Goal: Task Accomplishment & Management: Use online tool/utility

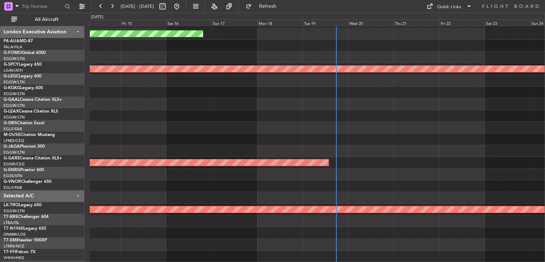
scroll to position [21, 0]
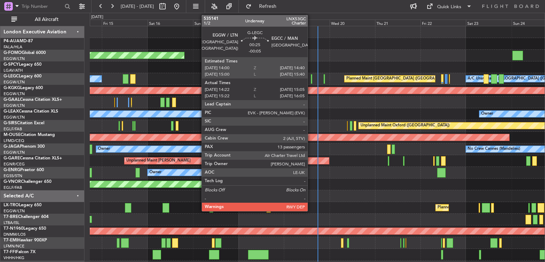
click at [311, 79] on div at bounding box center [311, 79] width 1 height 10
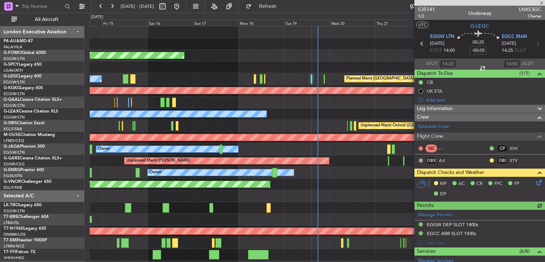
click at [541, 2] on span at bounding box center [541, 3] width 7 height 6
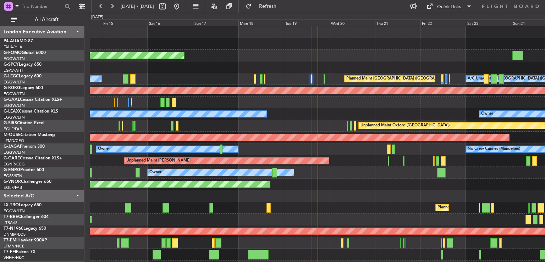
type input "0"
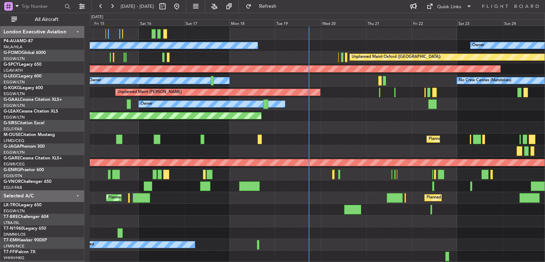
scroll to position [68, 0]
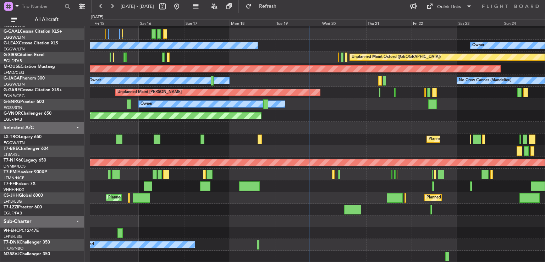
click at [356, 156] on div "AOG Maint [GEOGRAPHIC_DATA] (Ataturk) Planned Maint Planned [GEOGRAPHIC_DATA] O…" at bounding box center [317, 110] width 455 height 304
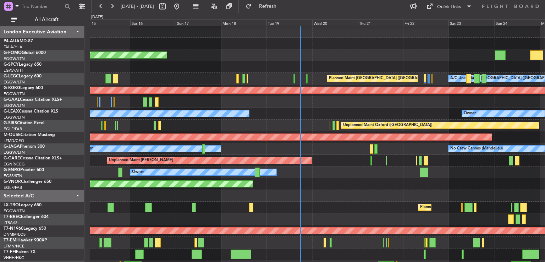
scroll to position [0, 0]
click at [348, 188] on div "Planned Maint London ([GEOGRAPHIC_DATA])" at bounding box center [317, 184] width 455 height 12
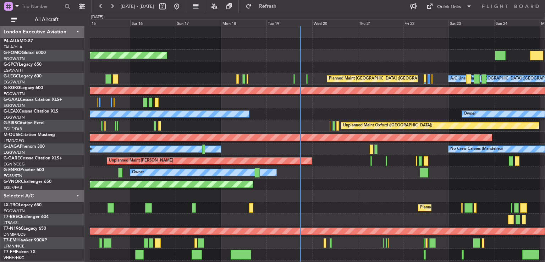
click at [329, 126] on div "Unplanned Maint Oxford ([GEOGRAPHIC_DATA]) Planned Maint [GEOGRAPHIC_DATA] ([GE…" at bounding box center [317, 126] width 455 height 12
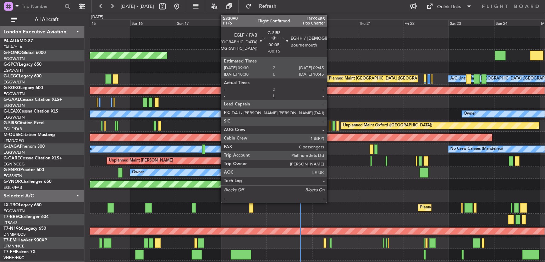
click at [330, 126] on div at bounding box center [329, 126] width 1 height 10
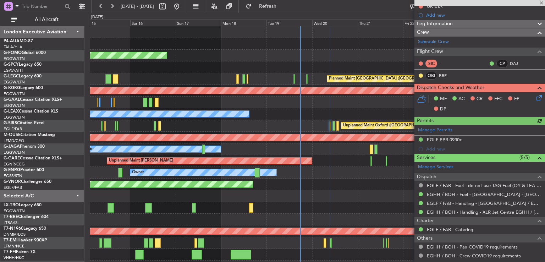
scroll to position [85, 0]
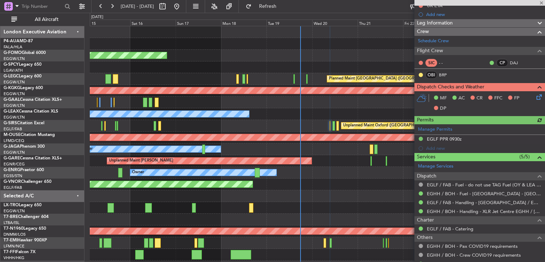
click at [535, 97] on icon at bounding box center [538, 96] width 6 height 6
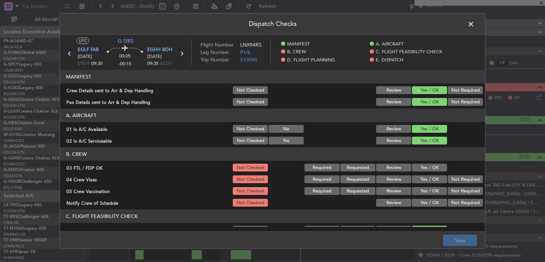
click at [416, 167] on button "Yes / OK" at bounding box center [429, 167] width 35 height 8
click at [459, 179] on button "Not Required" at bounding box center [465, 179] width 35 height 8
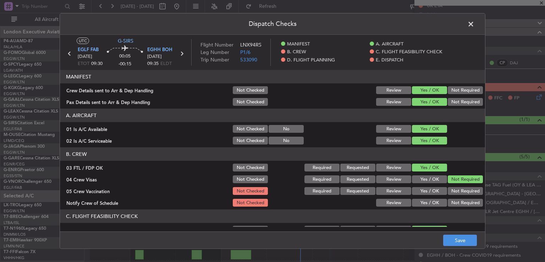
click at [455, 190] on button "Not Required" at bounding box center [465, 191] width 35 height 8
click at [430, 201] on button "Yes / OK" at bounding box center [429, 203] width 35 height 8
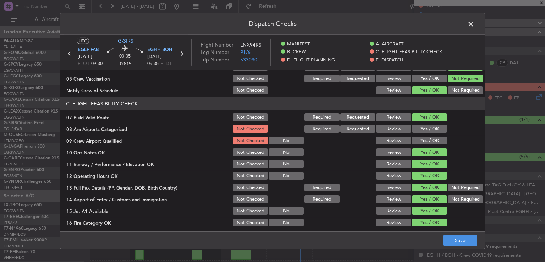
scroll to position [132, 0]
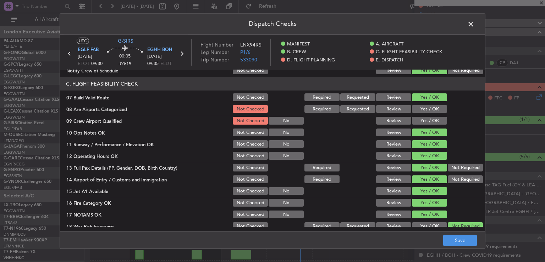
click at [433, 104] on section "C. FLIGHT FEASIBILITY CHECK 07 Build Valid Route Not Checked Required Requested…" at bounding box center [272, 171] width 425 height 189
click at [433, 105] on button "Yes / OK" at bounding box center [429, 109] width 35 height 8
click at [429, 121] on button "Yes / OK" at bounding box center [429, 121] width 35 height 8
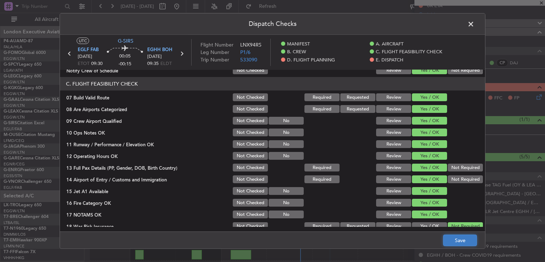
click at [455, 238] on button "Save" at bounding box center [460, 239] width 34 height 11
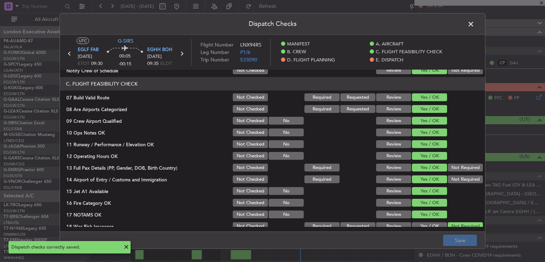
click at [474, 25] on span at bounding box center [474, 26] width 0 height 14
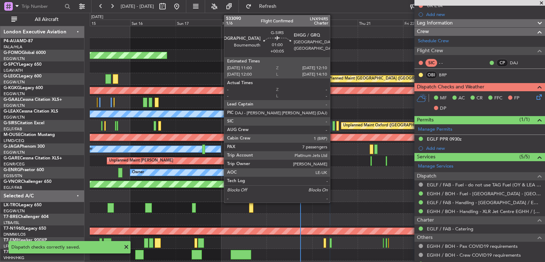
click at [333, 128] on div at bounding box center [333, 126] width 2 height 10
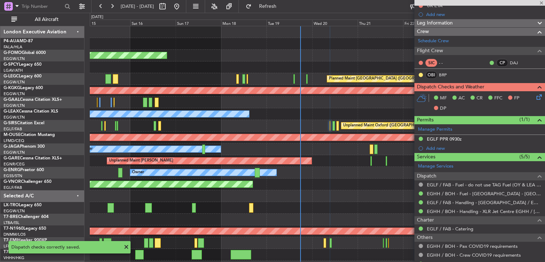
type input "+00:05"
type input "7"
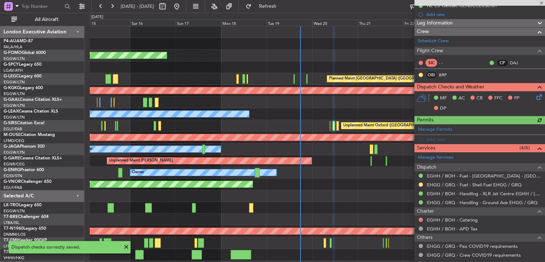
scroll to position [119, 0]
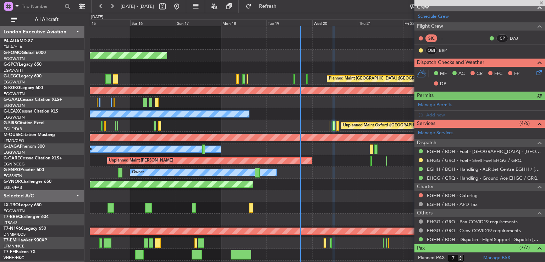
click at [535, 72] on icon at bounding box center [538, 71] width 6 height 6
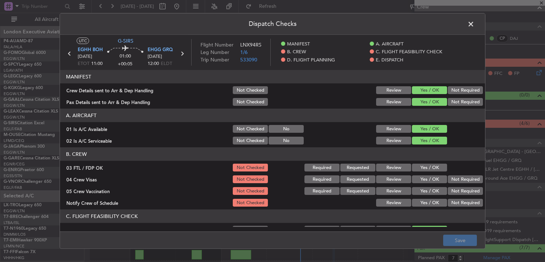
click at [430, 164] on button "Yes / OK" at bounding box center [429, 167] width 35 height 8
click at [448, 178] on button "Not Required" at bounding box center [465, 179] width 35 height 8
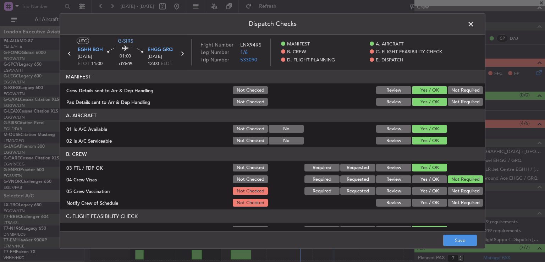
click at [448, 193] on button "Not Required" at bounding box center [465, 191] width 35 height 8
click at [428, 204] on button "Yes / OK" at bounding box center [429, 203] width 35 height 8
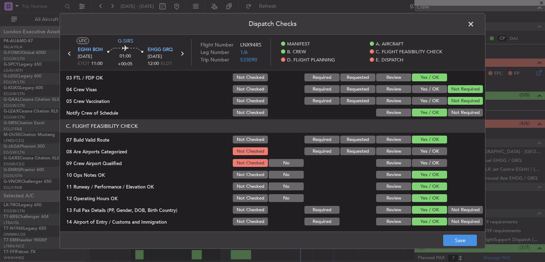
scroll to position [95, 0]
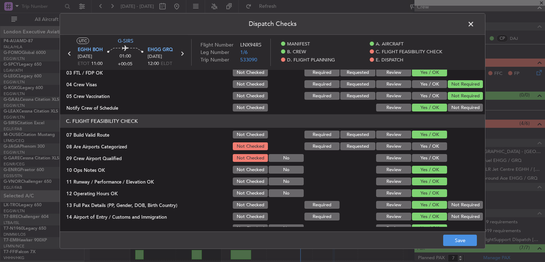
click at [428, 148] on button "Yes / OK" at bounding box center [429, 146] width 35 height 8
click at [428, 155] on button "Yes / OK" at bounding box center [429, 158] width 35 height 8
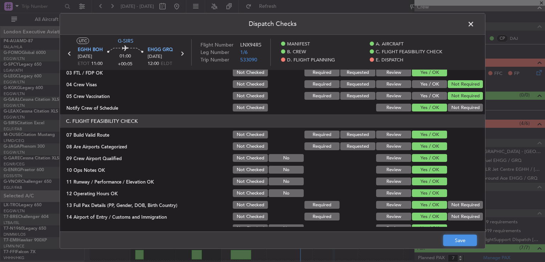
click at [451, 238] on button "Save" at bounding box center [460, 239] width 34 height 11
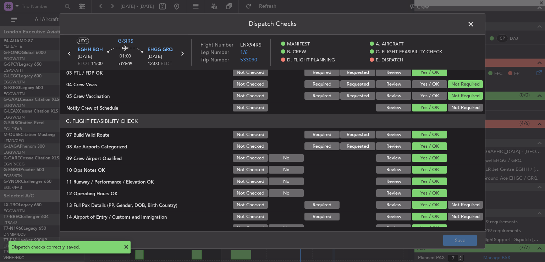
click at [474, 26] on span at bounding box center [474, 26] width 0 height 14
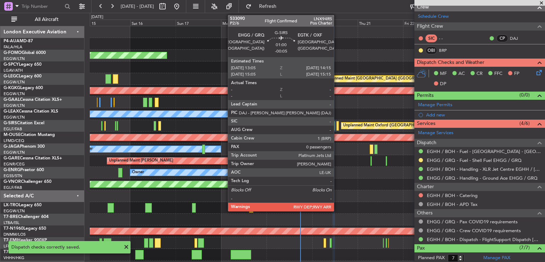
click at [337, 127] on div at bounding box center [337, 126] width 2 height 10
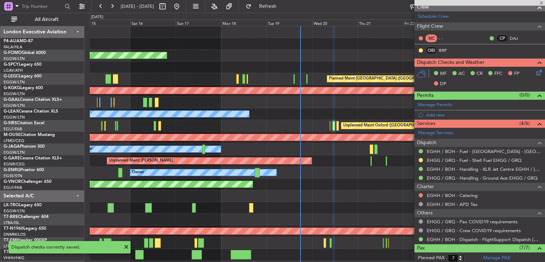
type input "-00:05"
type input "0"
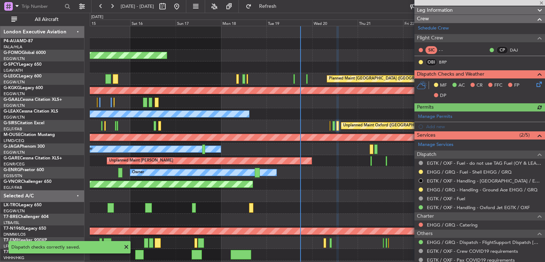
scroll to position [124, 0]
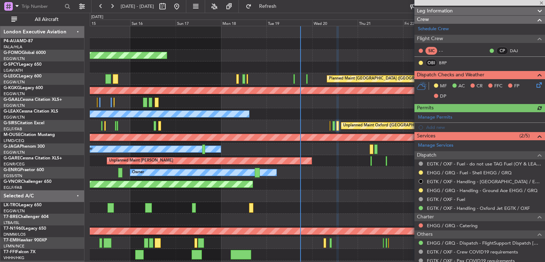
click at [535, 83] on icon at bounding box center [538, 84] width 6 height 6
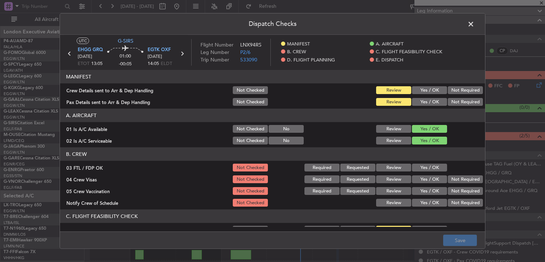
click at [423, 166] on button "Yes / OK" at bounding box center [429, 167] width 35 height 8
click at [448, 179] on button "Not Required" at bounding box center [465, 179] width 35 height 8
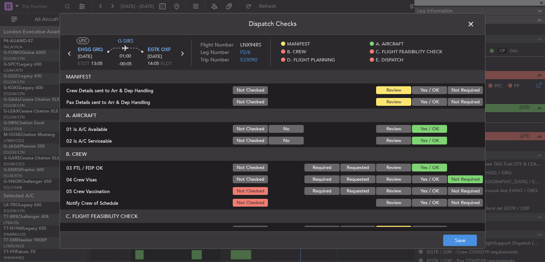
click at [448, 190] on button "Not Required" at bounding box center [465, 191] width 35 height 8
click at [428, 203] on button "Yes / OK" at bounding box center [429, 203] width 35 height 8
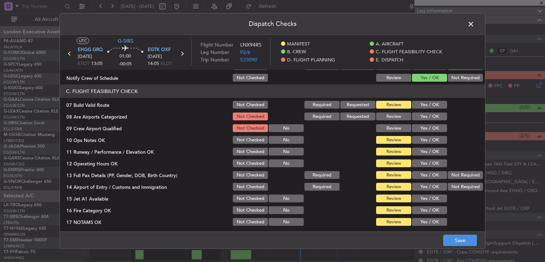
scroll to position [126, 0]
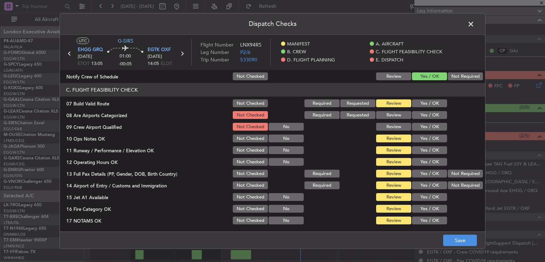
click at [422, 113] on button "Yes / OK" at bounding box center [429, 115] width 35 height 8
click at [421, 128] on button "Yes / OK" at bounding box center [429, 127] width 35 height 8
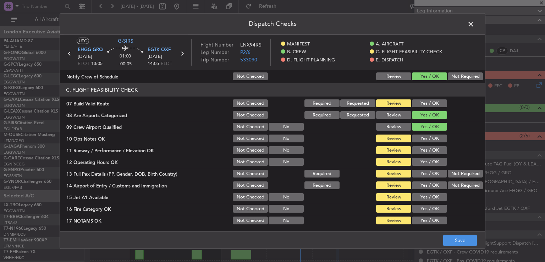
click at [420, 127] on button "Yes / OK" at bounding box center [429, 127] width 35 height 8
click at [446, 231] on footer "Save" at bounding box center [272, 239] width 425 height 17
click at [448, 235] on button "Save" at bounding box center [460, 239] width 34 height 11
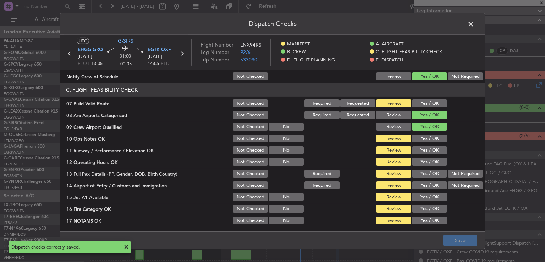
click at [474, 24] on span at bounding box center [474, 26] width 0 height 14
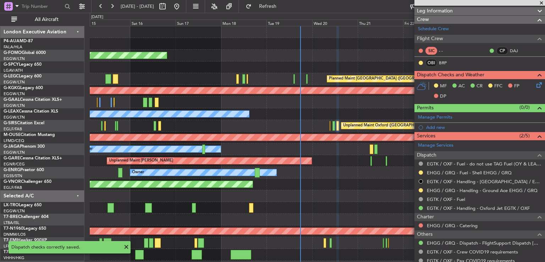
click at [543, 2] on span at bounding box center [541, 3] width 7 height 6
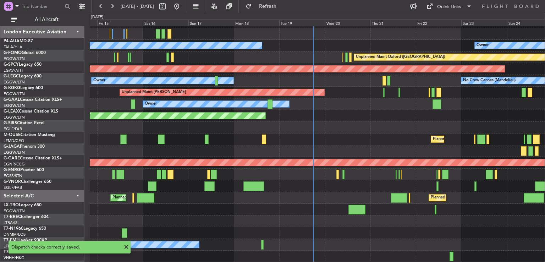
scroll to position [68, 0]
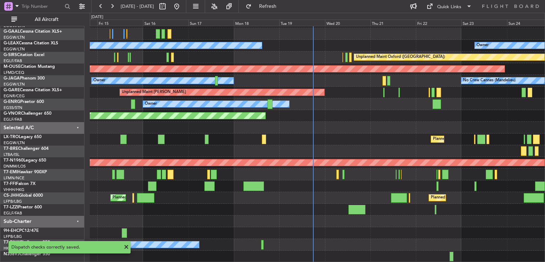
click at [349, 95] on div "AOG Maint [GEOGRAPHIC_DATA] (Ataturk) Planned Maint Planned [GEOGRAPHIC_DATA] O…" at bounding box center [317, 110] width 455 height 304
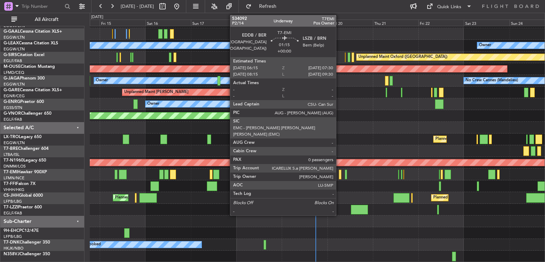
click at [339, 177] on div at bounding box center [340, 175] width 2 height 10
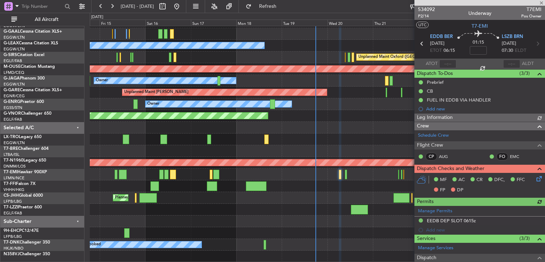
scroll to position [87, 0]
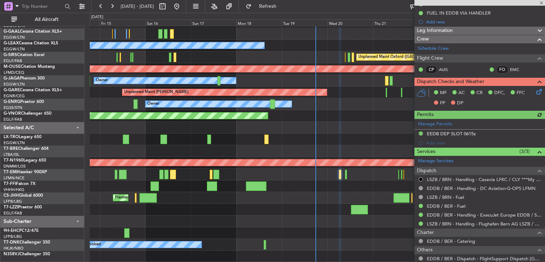
click at [535, 93] on icon at bounding box center [538, 91] width 6 height 6
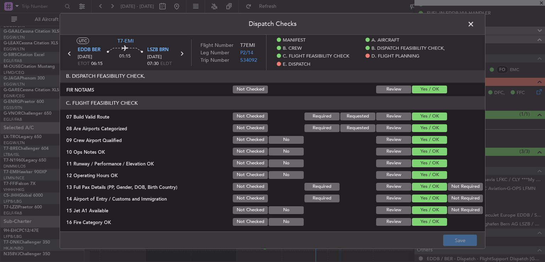
scroll to position [147, 0]
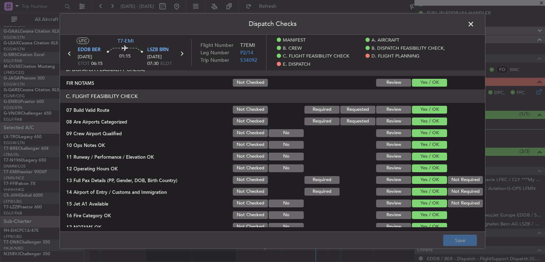
click at [474, 24] on span at bounding box center [474, 26] width 0 height 14
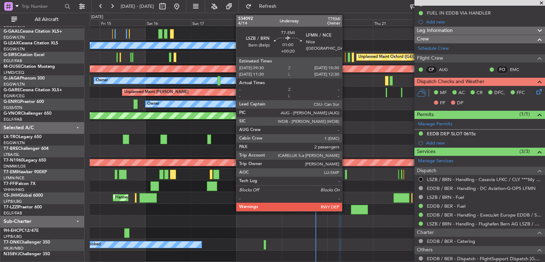
click at [345, 177] on div at bounding box center [346, 175] width 2 height 10
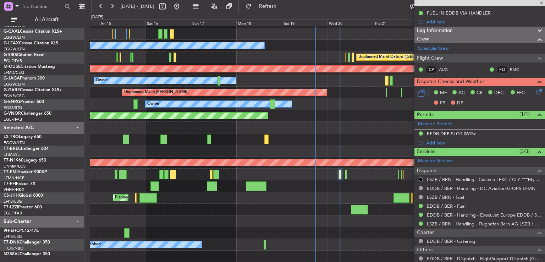
type input "+00:20"
type input "2"
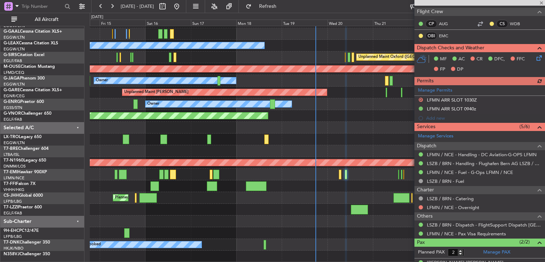
scroll to position [133, 0]
click at [535, 57] on icon at bounding box center [538, 57] width 6 height 6
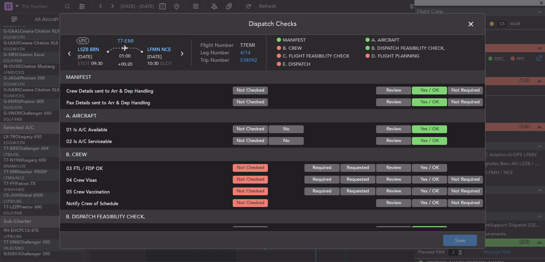
click at [427, 169] on button "Yes / OK" at bounding box center [429, 168] width 35 height 8
click at [448, 177] on button "Not Required" at bounding box center [465, 180] width 35 height 8
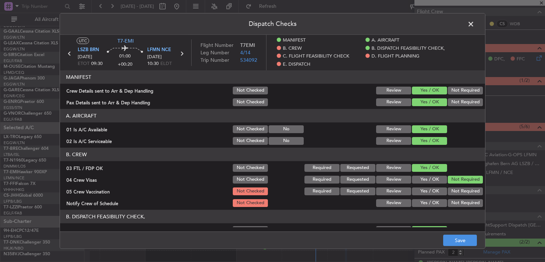
click at [448, 189] on button "Not Required" at bounding box center [465, 191] width 35 height 8
click at [430, 201] on button "Yes / OK" at bounding box center [429, 203] width 35 height 8
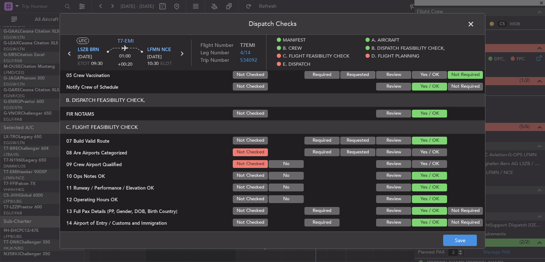
scroll to position [119, 0]
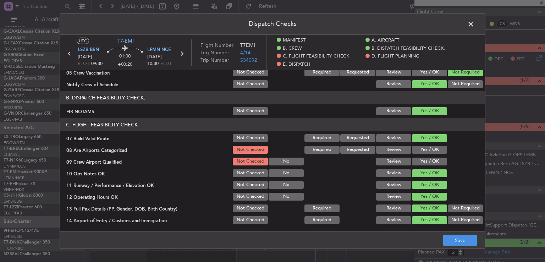
click at [429, 153] on button "Yes / OK" at bounding box center [429, 150] width 35 height 8
click at [429, 158] on button "Yes / OK" at bounding box center [429, 161] width 35 height 8
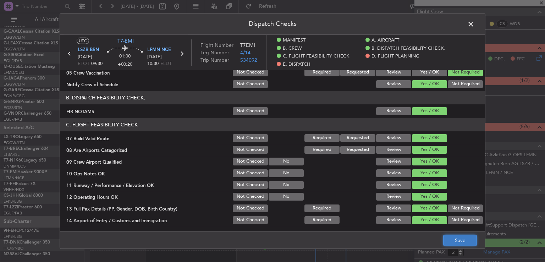
click at [450, 237] on button "Save" at bounding box center [460, 239] width 34 height 11
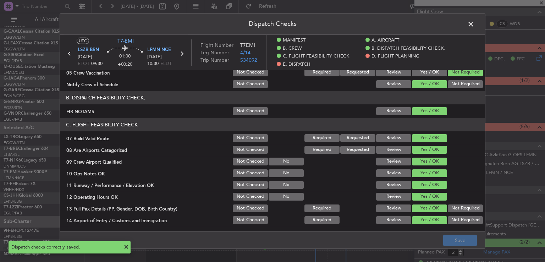
click at [474, 26] on span at bounding box center [474, 26] width 0 height 14
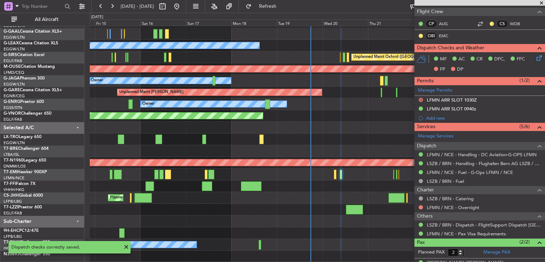
click at [347, 177] on div "AOG Maint [GEOGRAPHIC_DATA] (Ataturk) Planned Maint Planned [GEOGRAPHIC_DATA] O…" at bounding box center [317, 110] width 455 height 304
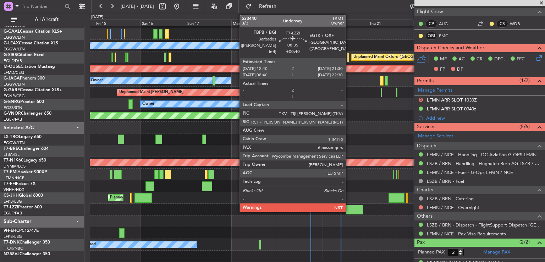
click at [349, 207] on div at bounding box center [354, 210] width 17 height 10
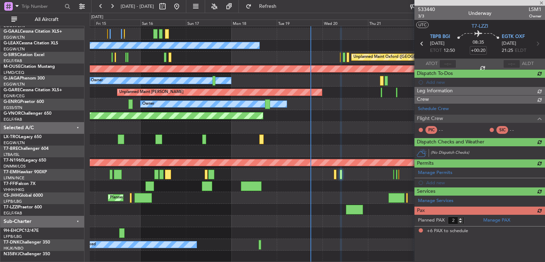
type input "+00:40"
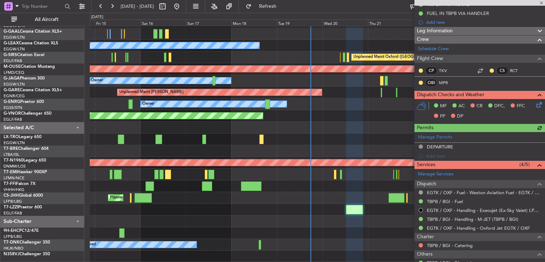
scroll to position [83, 0]
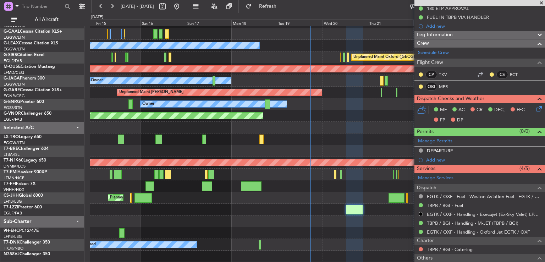
click at [535, 108] on icon at bounding box center [538, 108] width 6 height 6
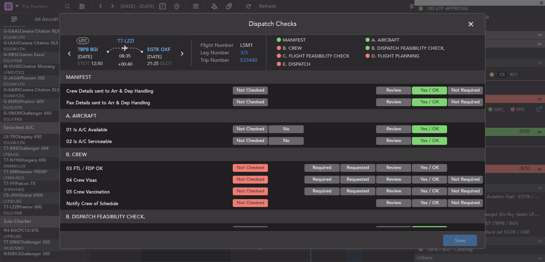
click at [431, 165] on button "Yes / OK" at bounding box center [429, 168] width 35 height 8
click at [448, 179] on button "Not Required" at bounding box center [465, 180] width 35 height 8
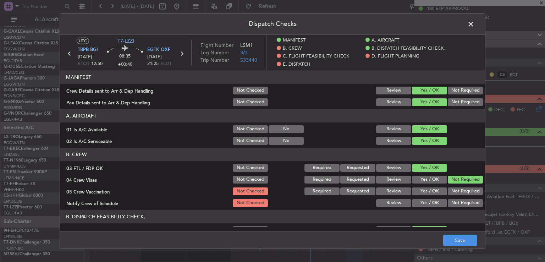
click at [448, 190] on button "Not Required" at bounding box center [465, 191] width 35 height 8
click at [426, 205] on button "Yes / OK" at bounding box center [429, 203] width 35 height 8
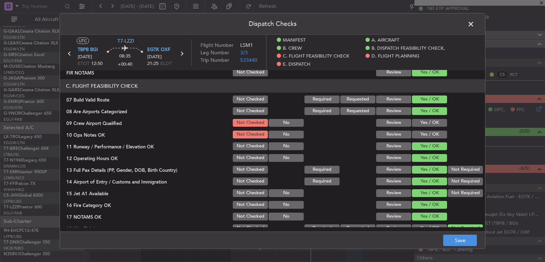
scroll to position [183, 0]
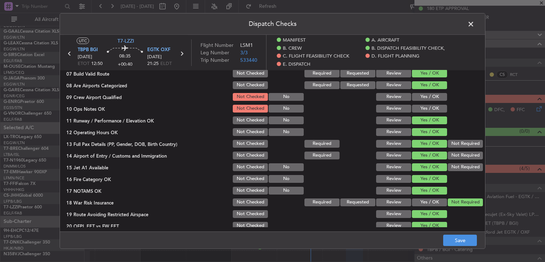
click at [416, 94] on button "Yes / OK" at bounding box center [429, 97] width 35 height 8
click at [418, 105] on button "Yes / OK" at bounding box center [429, 109] width 35 height 8
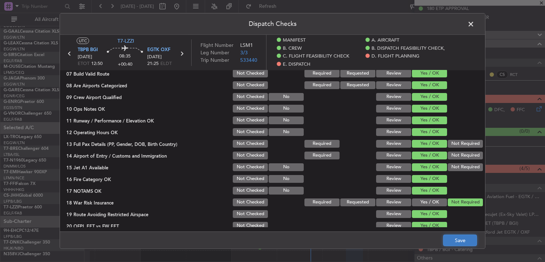
click at [449, 239] on button "Save" at bounding box center [460, 239] width 34 height 11
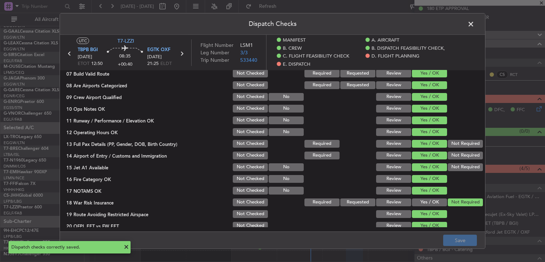
click at [474, 25] on span at bounding box center [474, 26] width 0 height 14
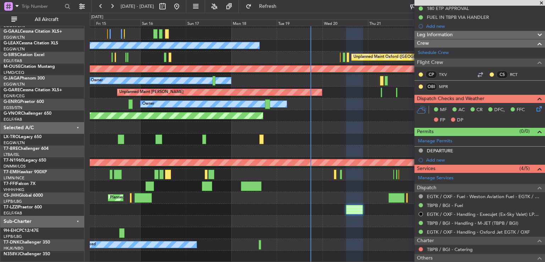
click at [542, 3] on span at bounding box center [541, 3] width 7 height 6
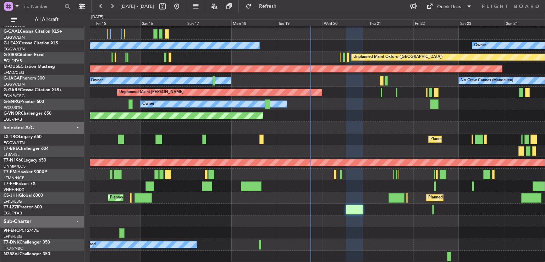
type input "0"
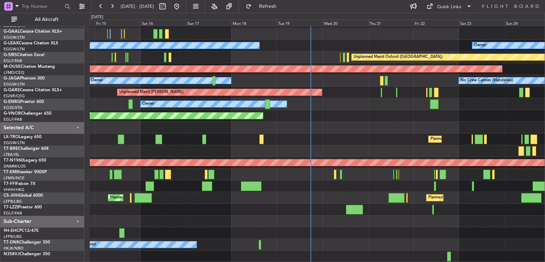
scroll to position [0, 0]
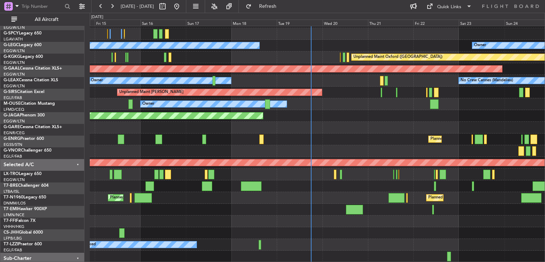
click at [344, 98] on div "Unplanned Maint [PERSON_NAME]" at bounding box center [317, 93] width 455 height 12
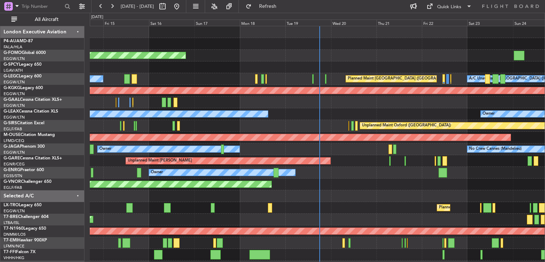
click at [353, 179] on div "Planned Maint Windsor Locks ([PERSON_NAME] Intl) No Crew Planned Maint [GEOGRAP…" at bounding box center [317, 178] width 455 height 304
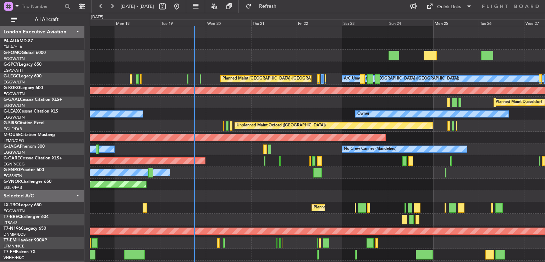
click at [240, 160] on div "Planned Maint Windsor Locks ([PERSON_NAME] Intl) Planned Maint [GEOGRAPHIC_DATA…" at bounding box center [317, 178] width 455 height 304
click at [114, 10] on button at bounding box center [111, 6] width 11 height 11
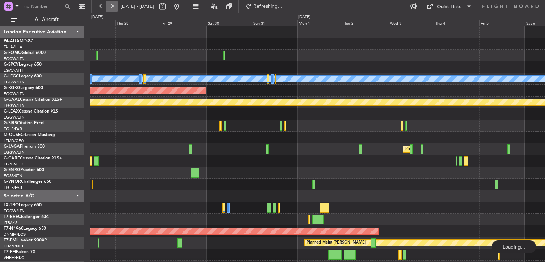
click at [114, 10] on button at bounding box center [111, 6] width 11 height 11
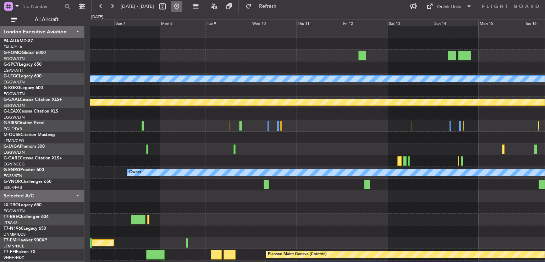
click at [182, 7] on button at bounding box center [176, 6] width 11 height 11
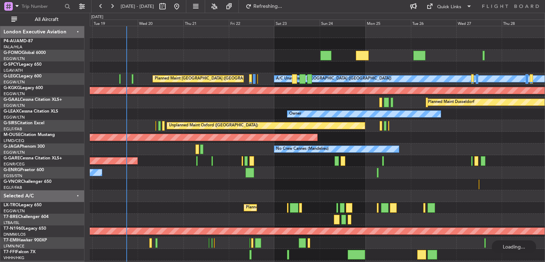
click at [176, 170] on div "Owner" at bounding box center [317, 173] width 455 height 12
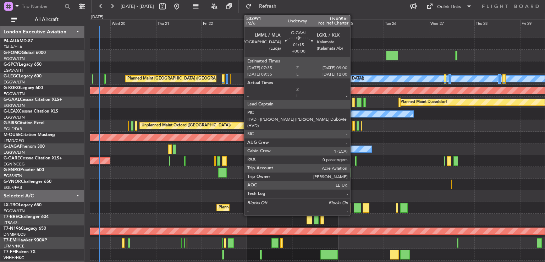
click at [353, 101] on div at bounding box center [353, 103] width 3 height 10
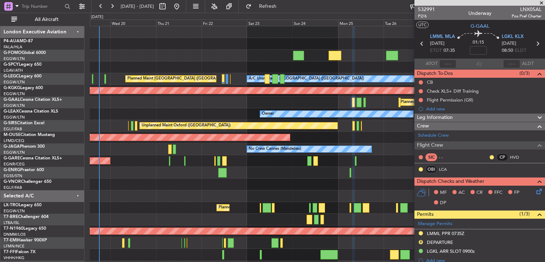
click at [540, 2] on span at bounding box center [541, 3] width 7 height 6
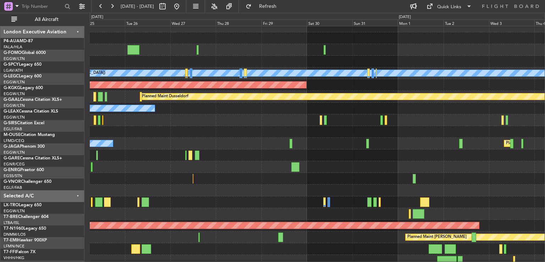
scroll to position [6, 0]
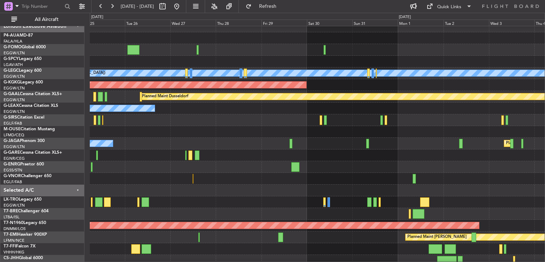
click at [86, 172] on div "A/C Unavailable [GEOGRAPHIC_DATA] ([GEOGRAPHIC_DATA]) AOG Maint [GEOGRAPHIC_DAT…" at bounding box center [272, 137] width 545 height 249
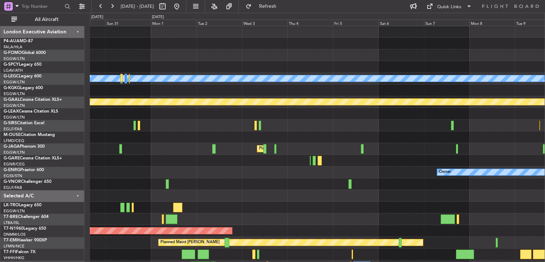
scroll to position [1, 0]
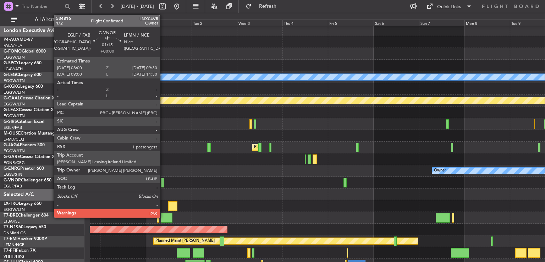
click at [162, 183] on div at bounding box center [162, 183] width 3 height 10
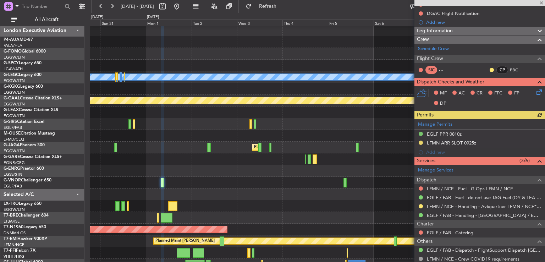
scroll to position [81, 0]
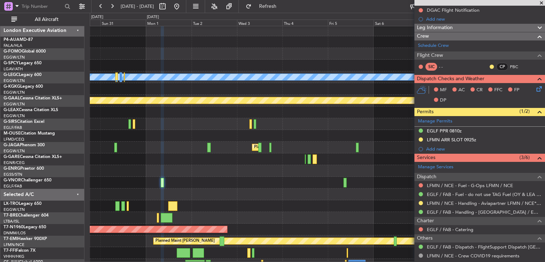
click at [540, 4] on span at bounding box center [541, 3] width 7 height 6
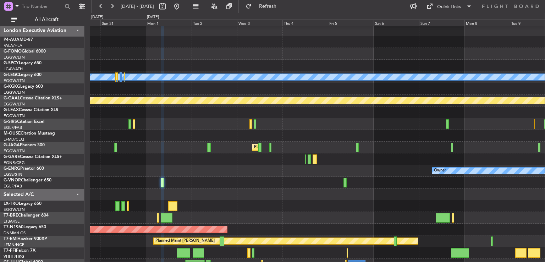
type input "0"
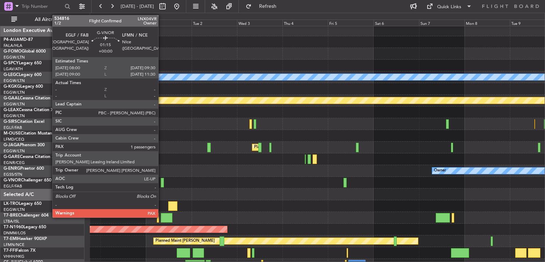
click at [161, 183] on div at bounding box center [162, 183] width 3 height 10
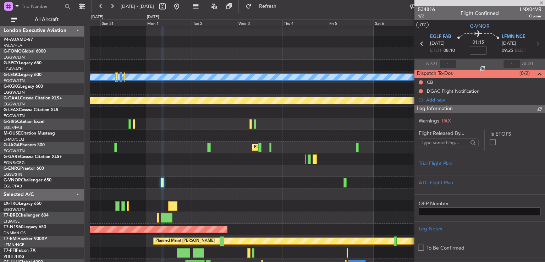
click at [424, 12] on span "534816" at bounding box center [426, 9] width 17 height 7
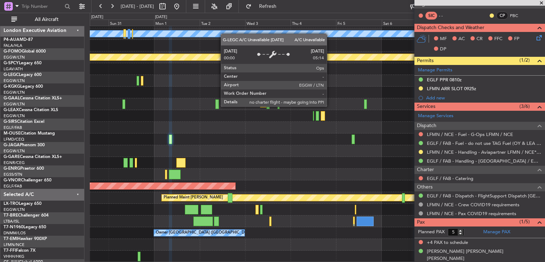
scroll to position [45, 0]
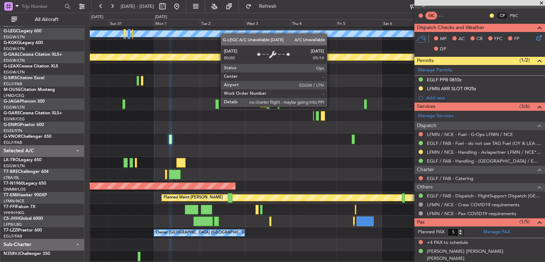
click at [224, 29] on div "A/C Unavailable [GEOGRAPHIC_DATA] ([GEOGRAPHIC_DATA]) AOG Maint [GEOGRAPHIC_DAT…" at bounding box center [317, 121] width 455 height 281
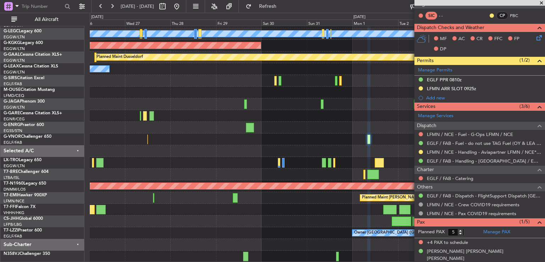
click at [313, 115] on div "A/C Unavailable [GEOGRAPHIC_DATA] ([GEOGRAPHIC_DATA]) AOG Maint [GEOGRAPHIC_DAT…" at bounding box center [317, 121] width 455 height 281
click at [98, 7] on button at bounding box center [100, 6] width 11 height 11
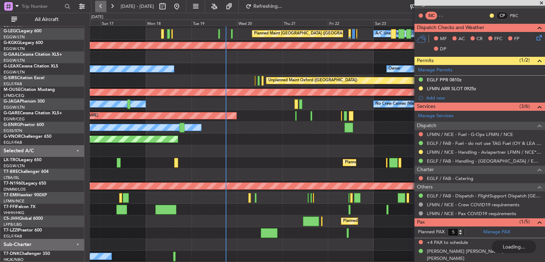
click at [98, 7] on button at bounding box center [100, 6] width 11 height 11
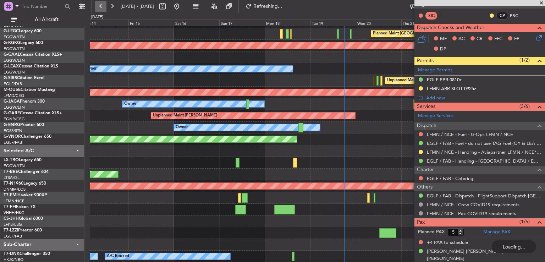
scroll to position [21, 0]
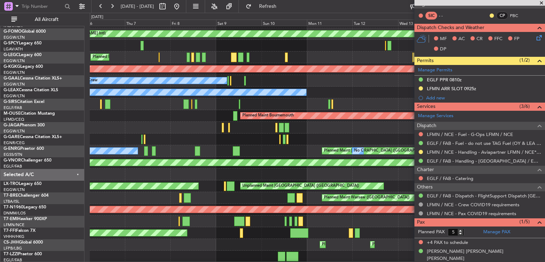
click at [540, 5] on span at bounding box center [541, 3] width 7 height 6
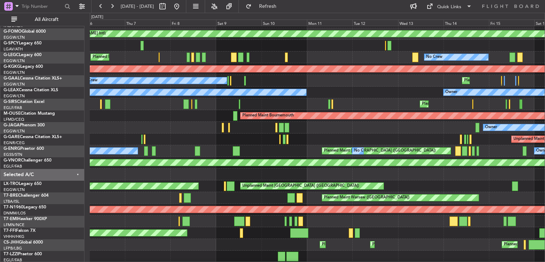
type input "0"
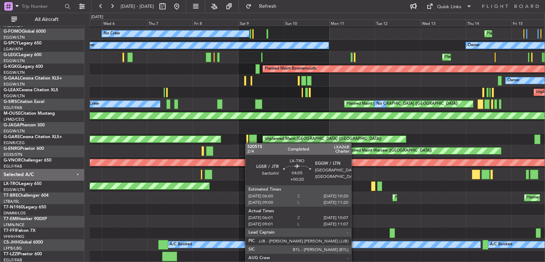
scroll to position [68, 0]
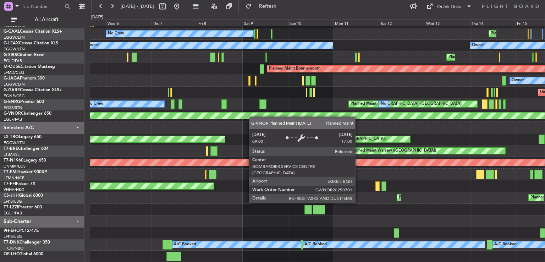
click at [255, 114] on div "AOG Maint [GEOGRAPHIC_DATA] (Ataturk) No Crew Planned Maint Owner Owner Planned…" at bounding box center [317, 110] width 455 height 304
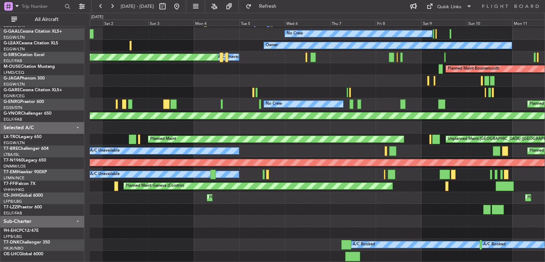
click at [319, 179] on div "AOG Maint [GEOGRAPHIC_DATA] (Ataturk) No Crew Owner Owner Planned [GEOGRAPHIC_D…" at bounding box center [317, 110] width 455 height 304
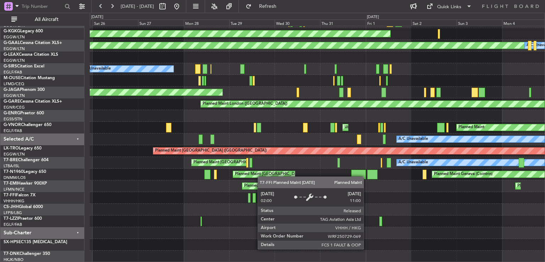
scroll to position [80, 0]
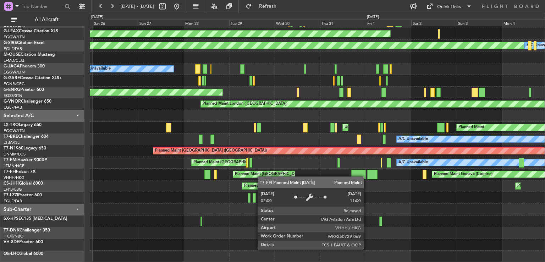
click at [274, 173] on div "Unplanned Maint [GEOGRAPHIC_DATA] ([GEOGRAPHIC_DATA]) A/C Unavailable No Crew P…" at bounding box center [317, 104] width 455 height 316
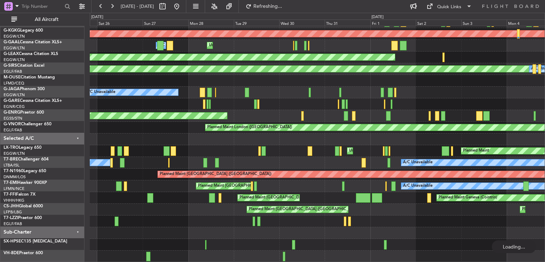
scroll to position [57, 0]
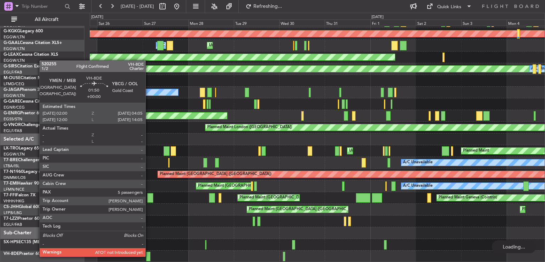
click at [149, 256] on div at bounding box center [148, 256] width 4 height 10
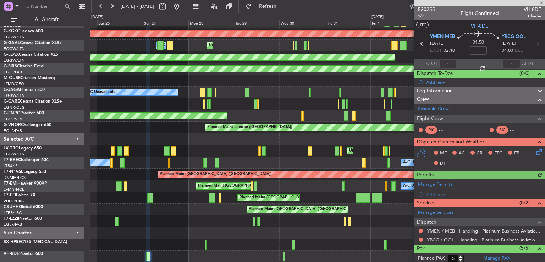
scroll to position [81, 0]
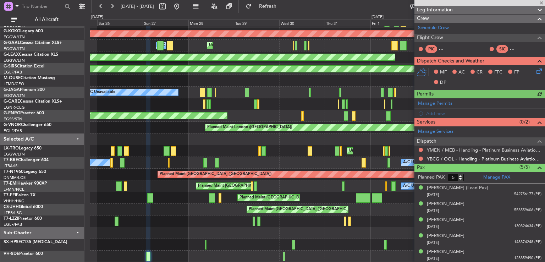
click at [477, 156] on link "YBCG / OOL - Handling - Platinum Business Aviation Centre YBCG / OOL" at bounding box center [484, 159] width 115 height 6
click at [182, 7] on button at bounding box center [176, 6] width 11 height 11
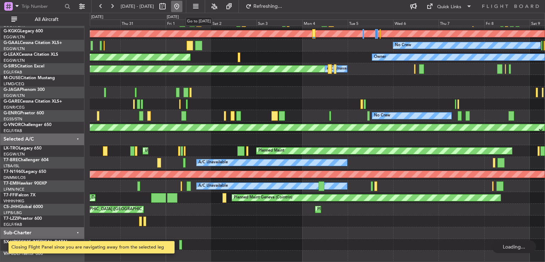
scroll to position [0, 0]
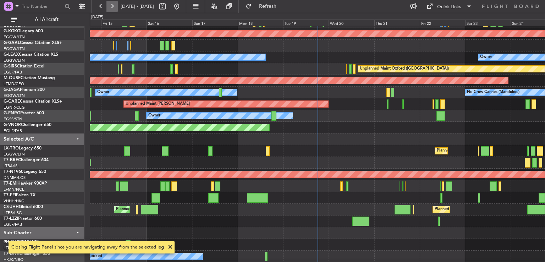
click at [113, 10] on button at bounding box center [111, 6] width 11 height 11
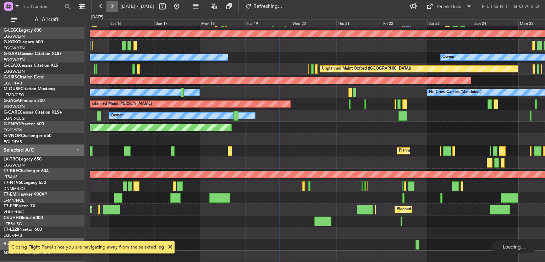
scroll to position [45, 0]
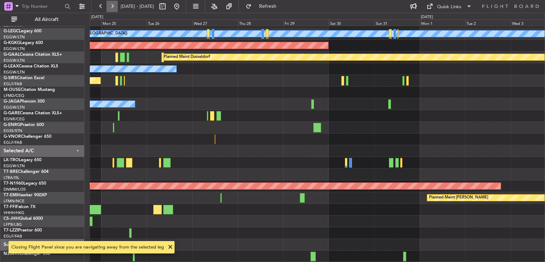
click at [113, 10] on button at bounding box center [111, 6] width 11 height 11
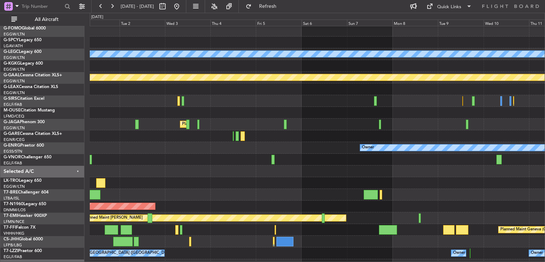
scroll to position [21, 0]
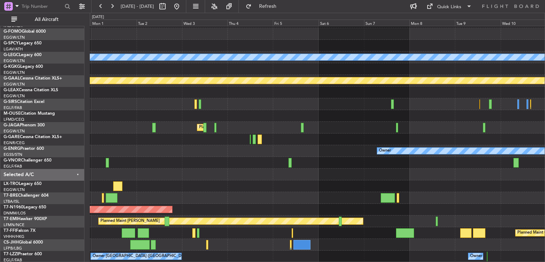
click at [201, 137] on div "A/C Unavailable [GEOGRAPHIC_DATA] ([GEOGRAPHIC_DATA]) AOG Maint [GEOGRAPHIC_DAT…" at bounding box center [317, 133] width 455 height 257
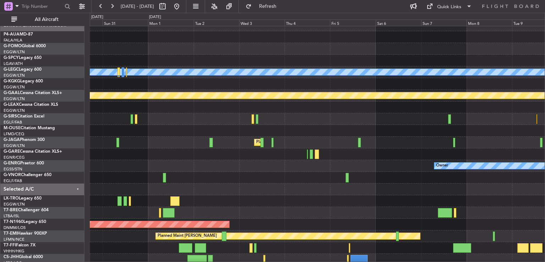
scroll to position [8, 0]
click at [328, 185] on div at bounding box center [317, 189] width 455 height 12
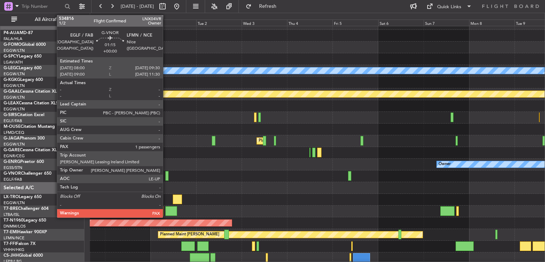
click at [166, 179] on div at bounding box center [166, 176] width 3 height 10
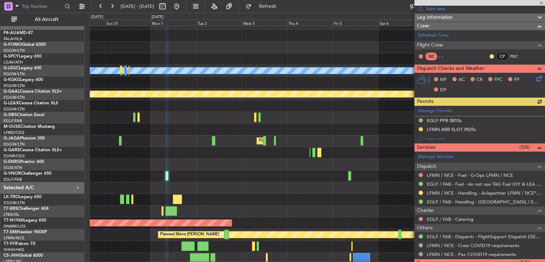
scroll to position [132, 0]
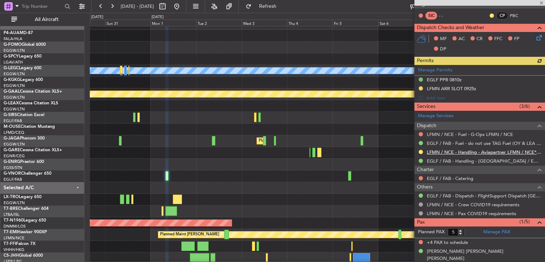
click at [462, 150] on link "LFMN / NCE - Handling - Aviapartner LFMN / NCE*****MY HANDLING****" at bounding box center [484, 152] width 115 height 6
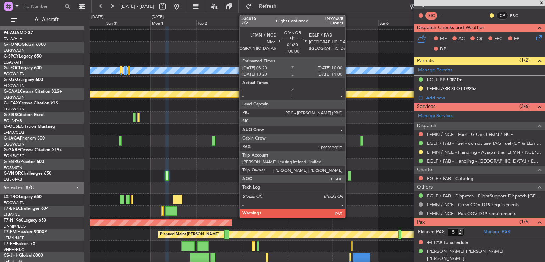
click at [348, 176] on div at bounding box center [349, 176] width 3 height 10
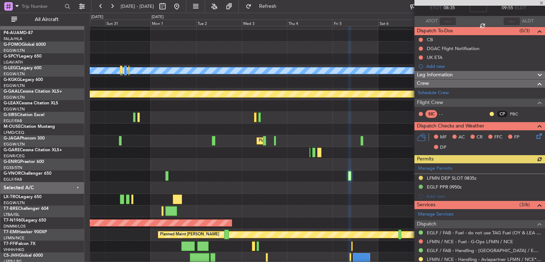
scroll to position [0, 0]
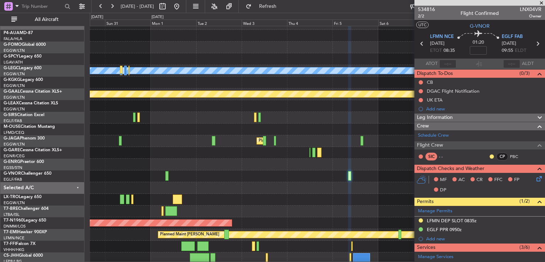
click at [540, 3] on span at bounding box center [541, 3] width 7 height 6
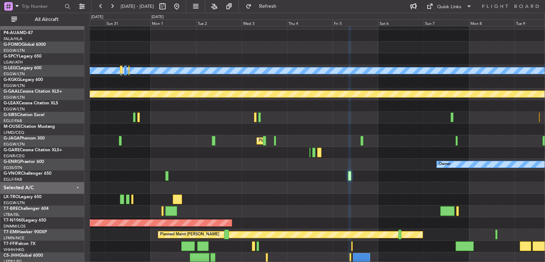
type input "0"
click at [182, 5] on button at bounding box center [176, 6] width 11 height 11
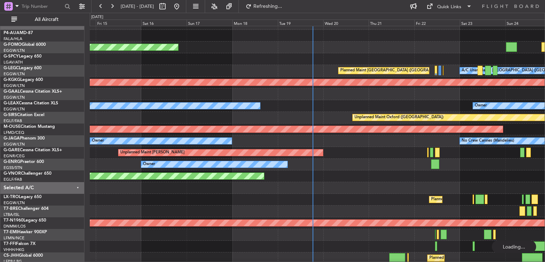
click at [284, 48] on div "Planned Maint Windsor Locks ([PERSON_NAME] Intl) A/C Unavailable [GEOGRAPHIC_DA…" at bounding box center [317, 158] width 455 height 281
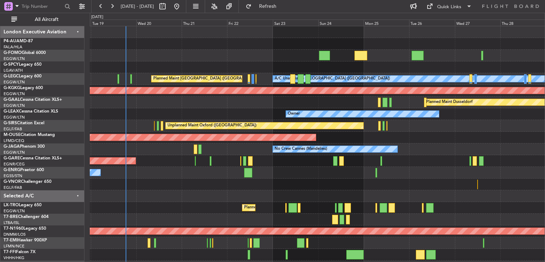
click at [360, 121] on div "Planned Maint Windsor Locks ([PERSON_NAME] Intl) Planned Maint [GEOGRAPHIC_DATA…" at bounding box center [317, 172] width 455 height 293
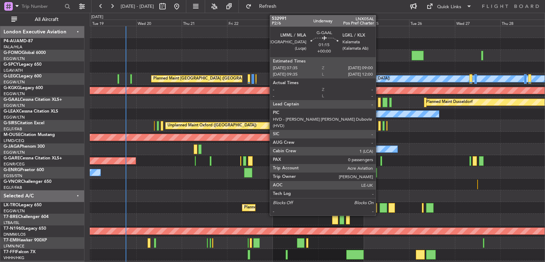
click at [379, 103] on div at bounding box center [379, 103] width 3 height 10
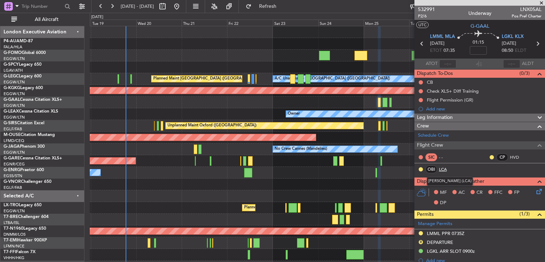
click at [441, 168] on link "LCA" at bounding box center [447, 169] width 16 height 6
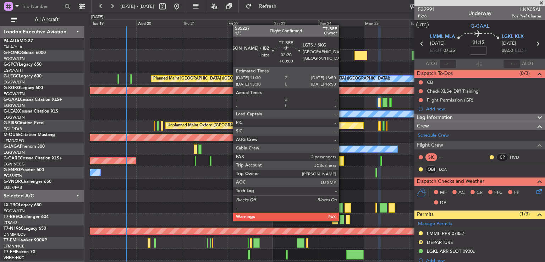
click at [342, 220] on div at bounding box center [341, 220] width 5 height 10
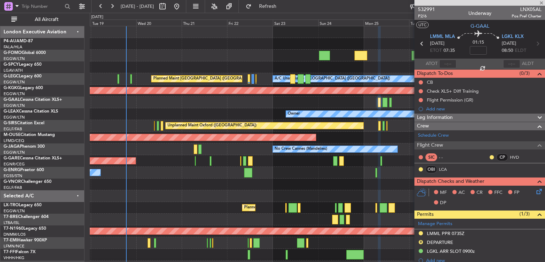
type input "2"
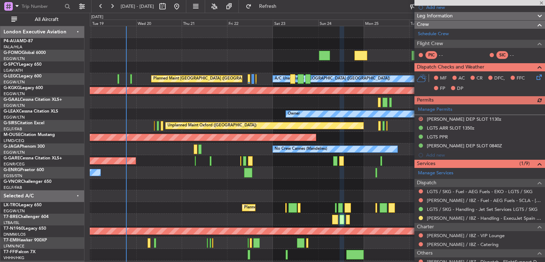
scroll to position [85, 0]
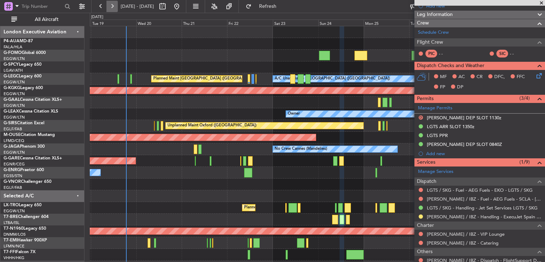
click at [115, 6] on button at bounding box center [111, 6] width 11 height 11
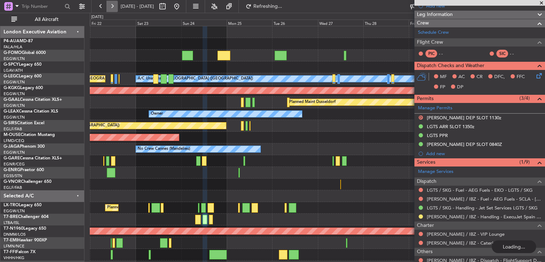
click at [115, 6] on button at bounding box center [111, 6] width 11 height 11
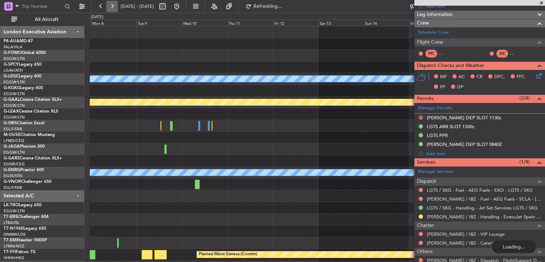
click at [115, 6] on button at bounding box center [111, 6] width 11 height 11
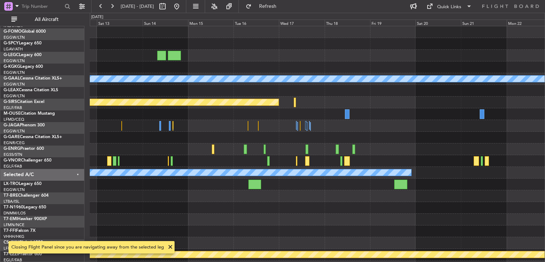
scroll to position [0, 0]
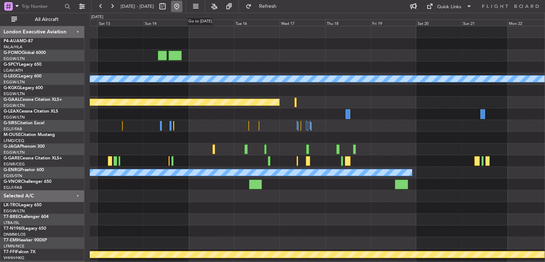
click at [182, 6] on button at bounding box center [176, 6] width 11 height 11
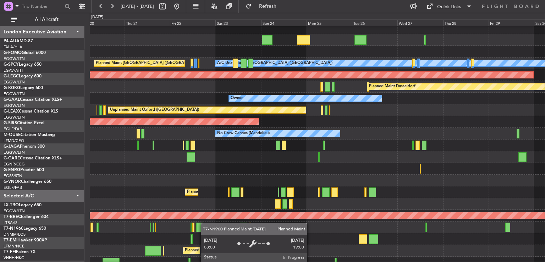
scroll to position [16, 0]
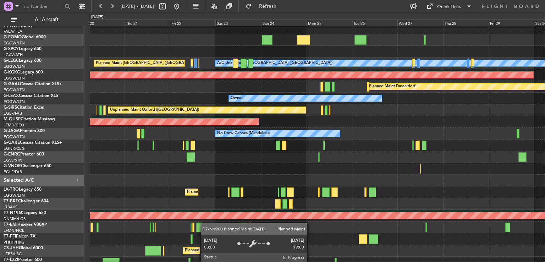
click at [177, 217] on div "Planned Maint [GEOGRAPHIC_DATA] ([GEOGRAPHIC_DATA])" at bounding box center [170, 215] width 1070 height 6
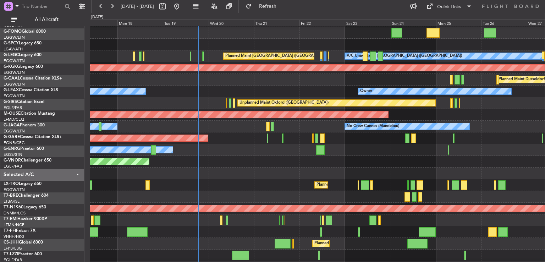
scroll to position [23, 0]
click at [349, 162] on div "Planned Maint London ([GEOGRAPHIC_DATA])" at bounding box center [317, 162] width 455 height 12
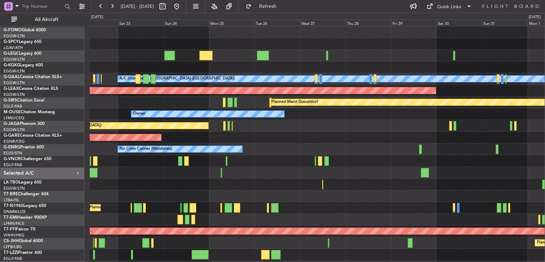
scroll to position [0, 0]
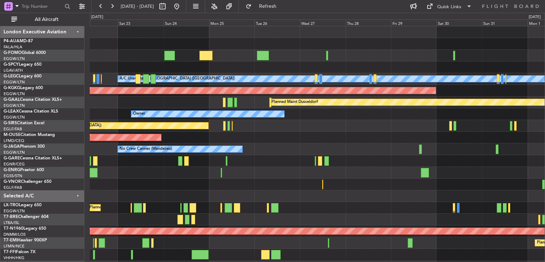
click at [233, 171] on div "A/C Unavailable [GEOGRAPHIC_DATA] ([GEOGRAPHIC_DATA]) Planned Maint [GEOGRAPHIC…" at bounding box center [317, 172] width 455 height 293
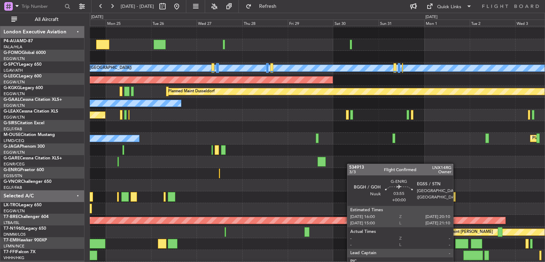
scroll to position [7, 0]
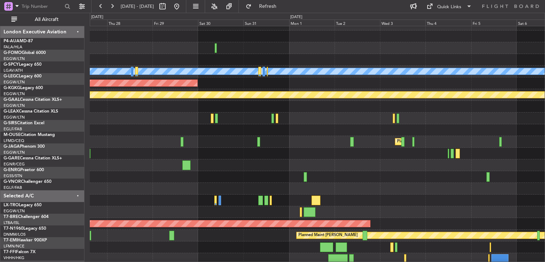
scroll to position [7, 0]
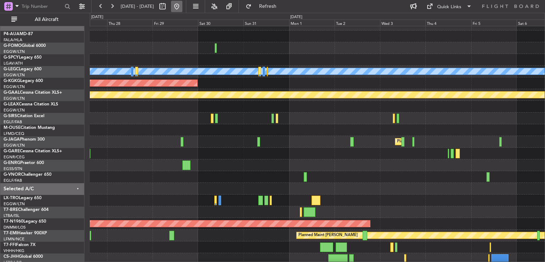
click at [182, 1] on button at bounding box center [176, 6] width 11 height 11
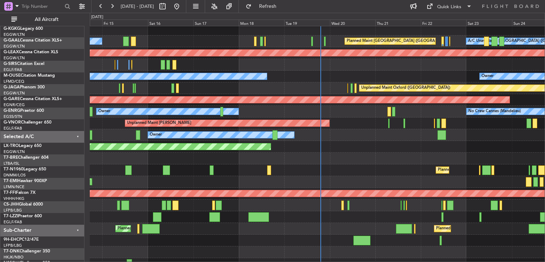
scroll to position [37, 0]
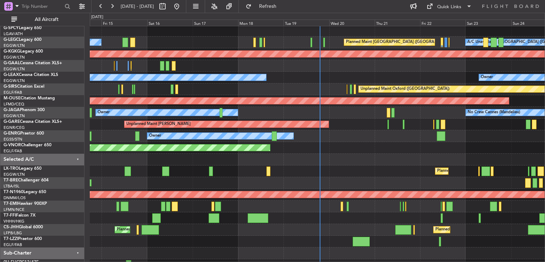
click at [348, 154] on div at bounding box center [317, 160] width 455 height 12
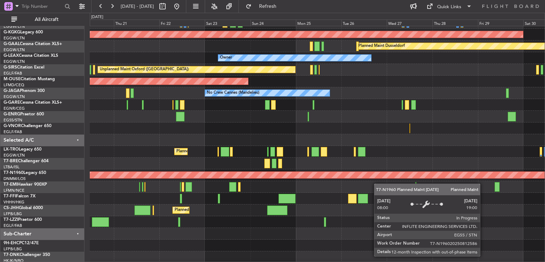
click at [177, 176] on div "Planned Maint [GEOGRAPHIC_DATA] ([GEOGRAPHIC_DATA])" at bounding box center [165, 175] width 1060 height 6
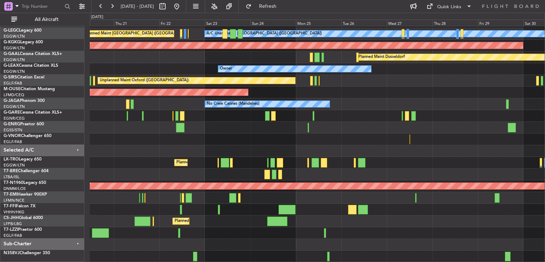
scroll to position [45, 0]
click at [182, 6] on button at bounding box center [176, 6] width 11 height 11
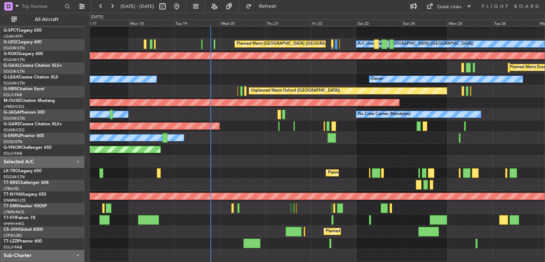
click at [284, 125] on div "Unplanned Maint [PERSON_NAME]" at bounding box center [317, 126] width 455 height 12
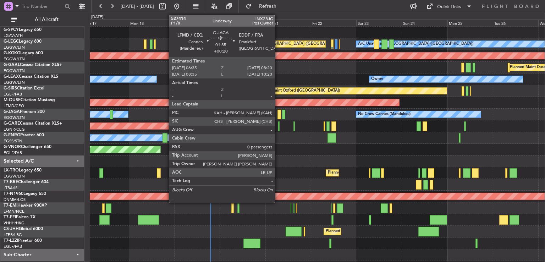
click at [278, 115] on div at bounding box center [279, 115] width 4 height 10
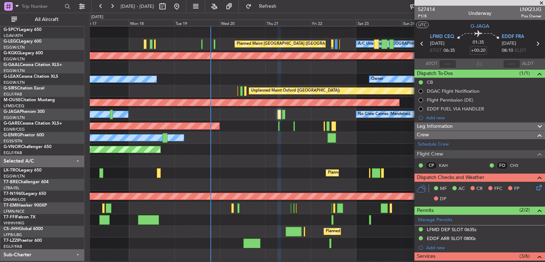
drag, startPoint x: 539, startPoint y: 118, endPoint x: 538, endPoint y: 202, distance: 83.3
click at [544, 214] on article "527414 P1/8 Underway LNX23JG Pos Owner UTC G-JAGA LFMD CEQ 21/08/2025 ETOT 06:3…" at bounding box center [479, 134] width 131 height 256
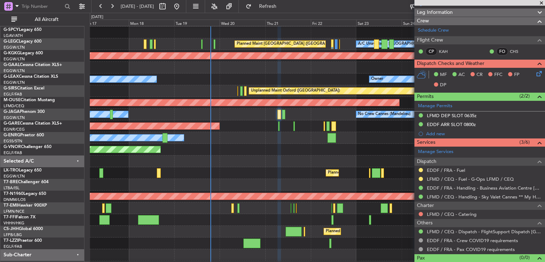
scroll to position [125, 0]
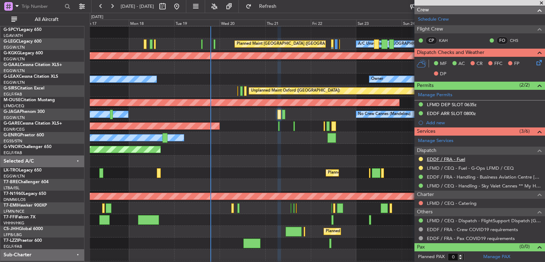
click at [451, 157] on link "EDDF / FRA - Fuel" at bounding box center [446, 159] width 38 height 6
click at [283, 7] on span "Refresh" at bounding box center [268, 6] width 30 height 5
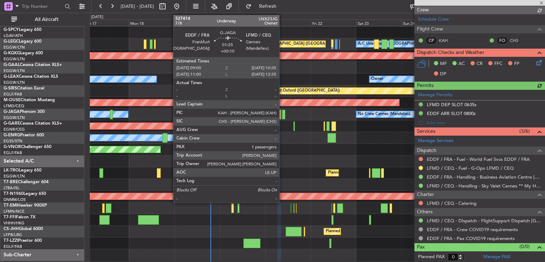
click at [282, 113] on div at bounding box center [283, 115] width 3 height 10
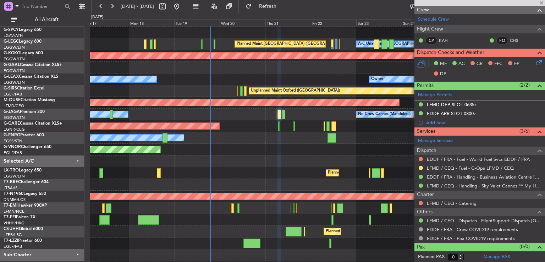
type input "+00:10"
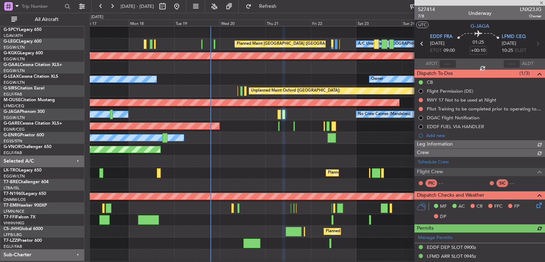
scroll to position [158, 0]
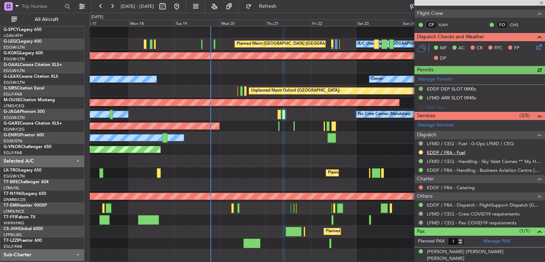
click at [451, 151] on link "EDDF / FRA - Fuel" at bounding box center [446, 152] width 38 height 6
click at [281, 4] on span "Refresh" at bounding box center [268, 6] width 30 height 5
click at [540, 3] on div at bounding box center [479, 3] width 131 height 6
click at [540, 3] on span at bounding box center [541, 3] width 7 height 6
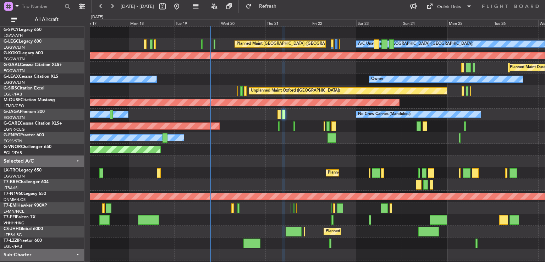
type input "0"
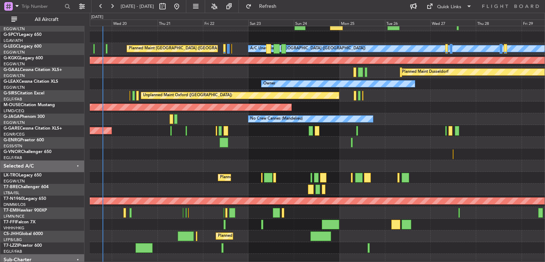
scroll to position [30, 0]
click at [197, 166] on div at bounding box center [317, 166] width 455 height 12
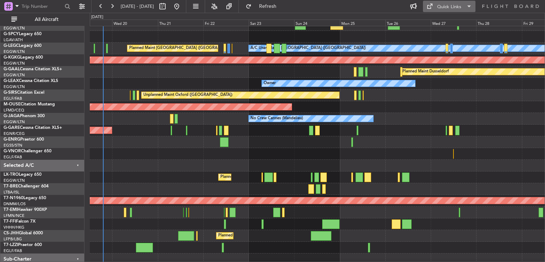
click at [442, 9] on div "Quick Links" at bounding box center [449, 7] width 24 height 7
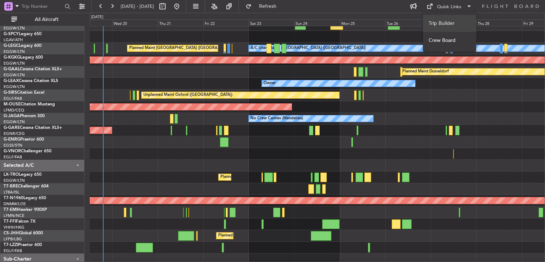
click at [449, 25] on button "Trip Builder" at bounding box center [449, 23] width 53 height 17
